Goal: Task Accomplishment & Management: Manage account settings

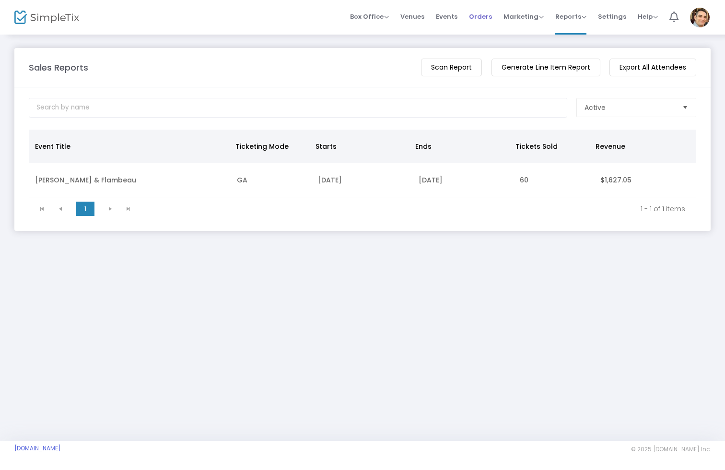
click at [482, 16] on span "Orders" at bounding box center [480, 16] width 23 height 24
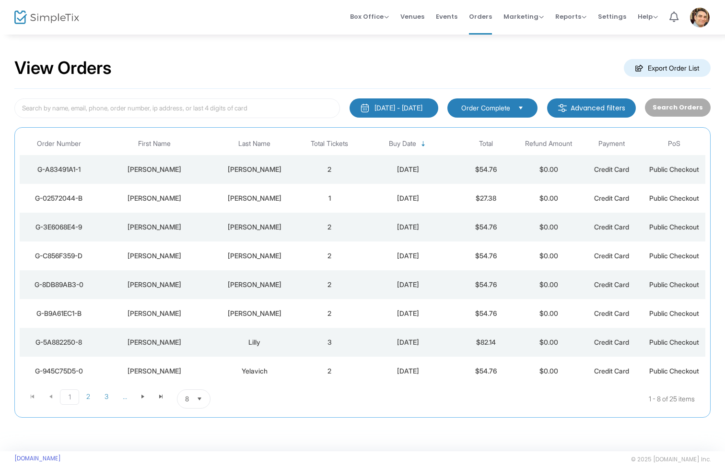
click at [156, 168] on div "[PERSON_NAME]" at bounding box center [154, 169] width 108 height 10
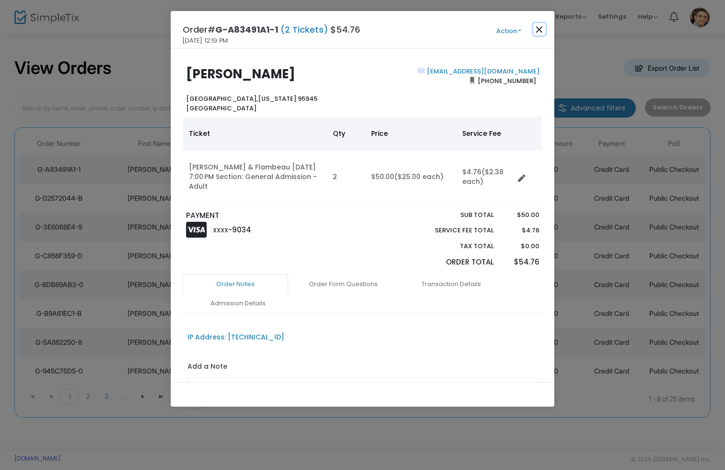
click at [536, 29] on button "Close" at bounding box center [539, 29] width 12 height 12
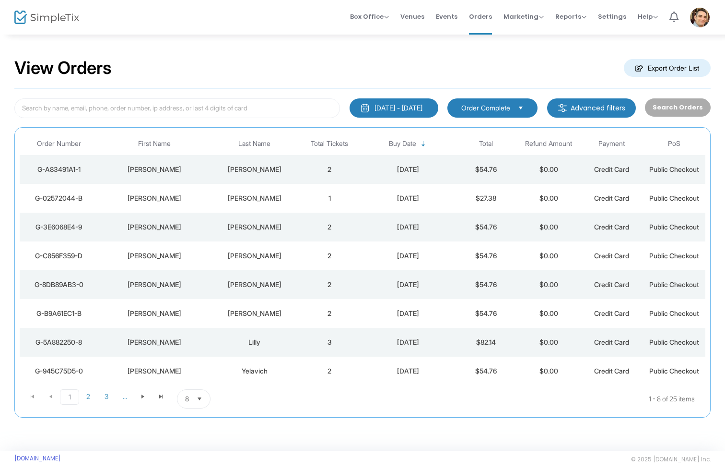
click at [155, 202] on div "[PERSON_NAME]" at bounding box center [154, 198] width 108 height 10
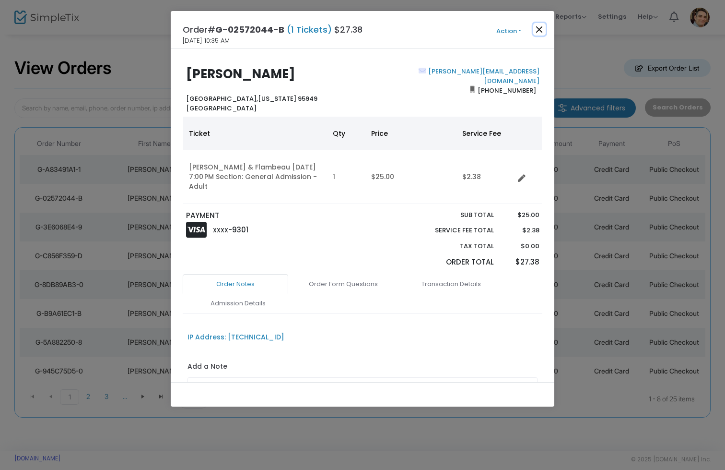
click at [536, 29] on button "Close" at bounding box center [539, 29] width 12 height 12
